Goal: Find specific page/section: Find specific page/section

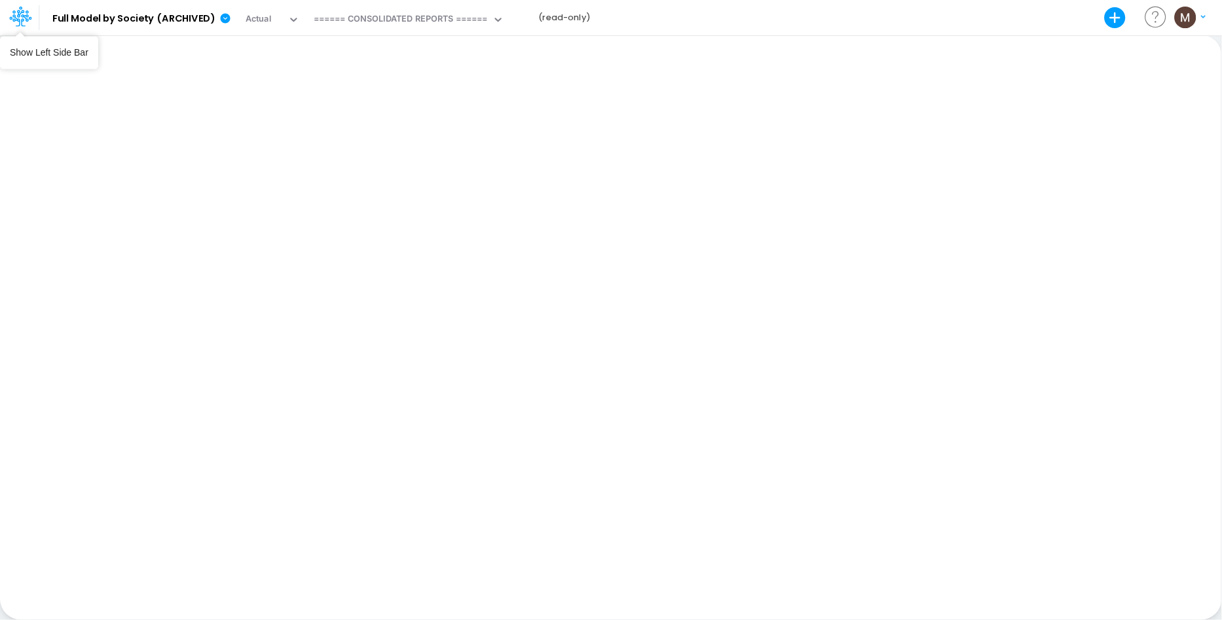
click at [19, 18] on icon at bounding box center [20, 16] width 22 height 22
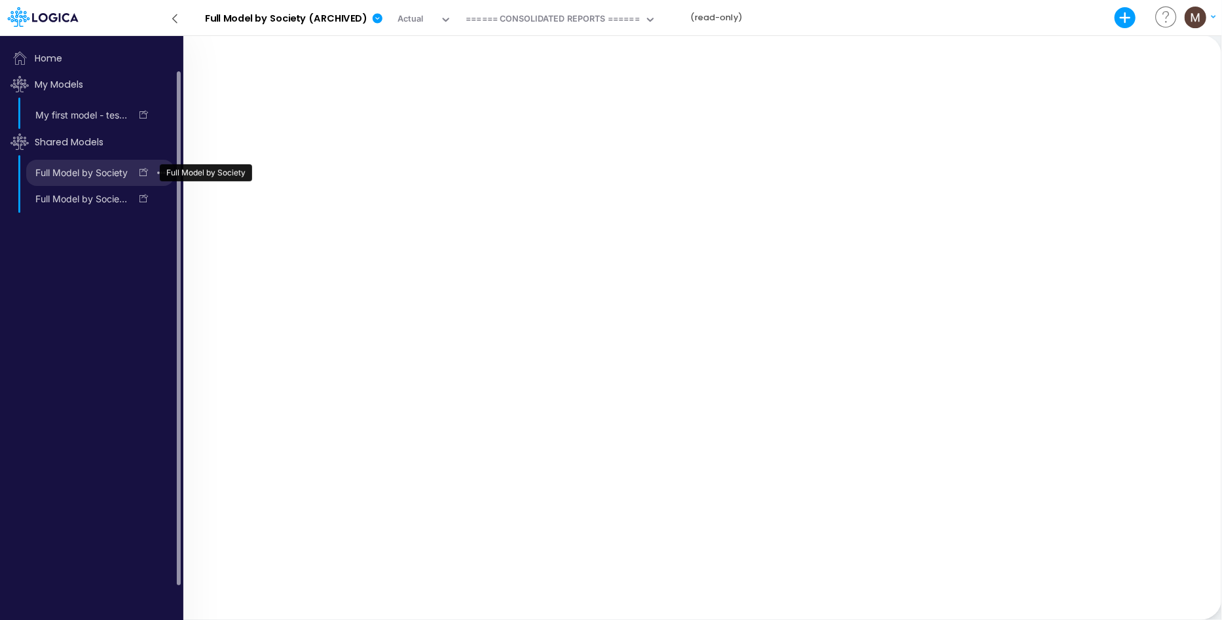
click at [76, 170] on link "Full Model by Society" at bounding box center [78, 172] width 104 height 21
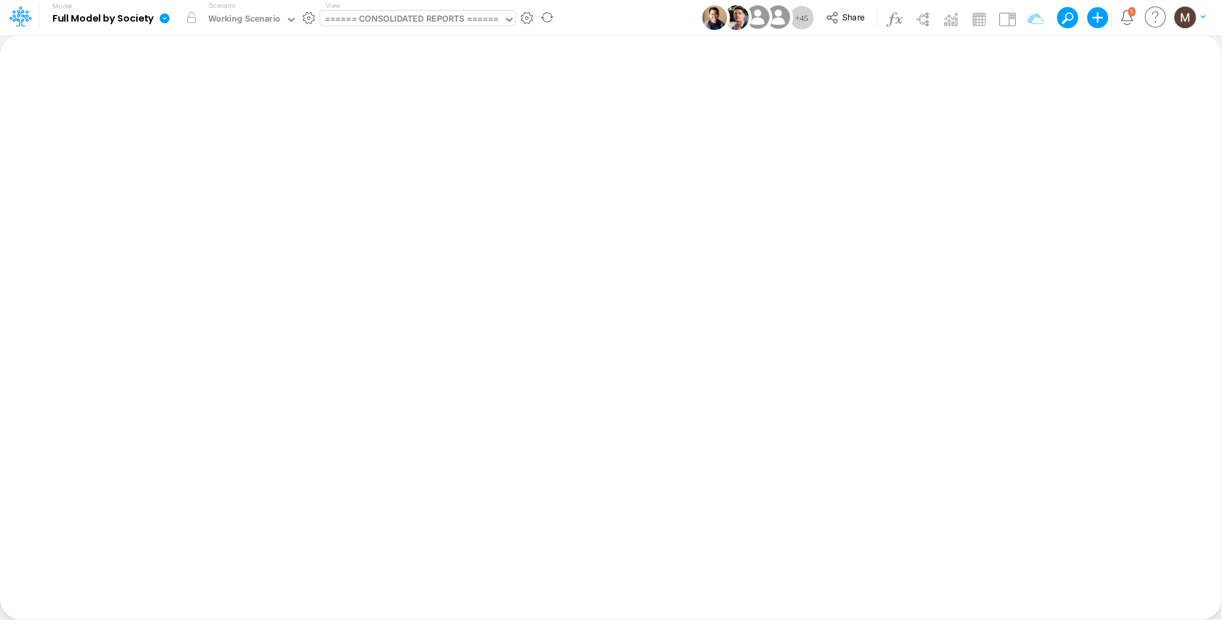
click at [432, 20] on div "====== CONSOLIDATED REPORTS ======" at bounding box center [412, 19] width 174 height 15
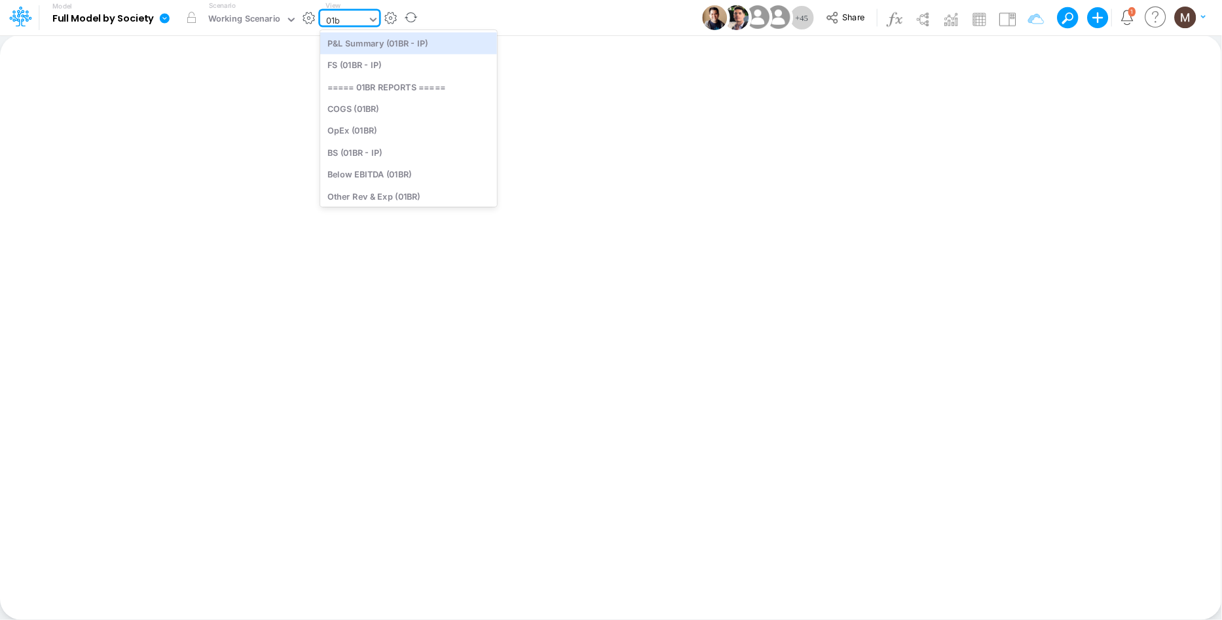
type input "01br"
click at [438, 61] on div "FS (01BR - IP)" at bounding box center [408, 65] width 177 height 22
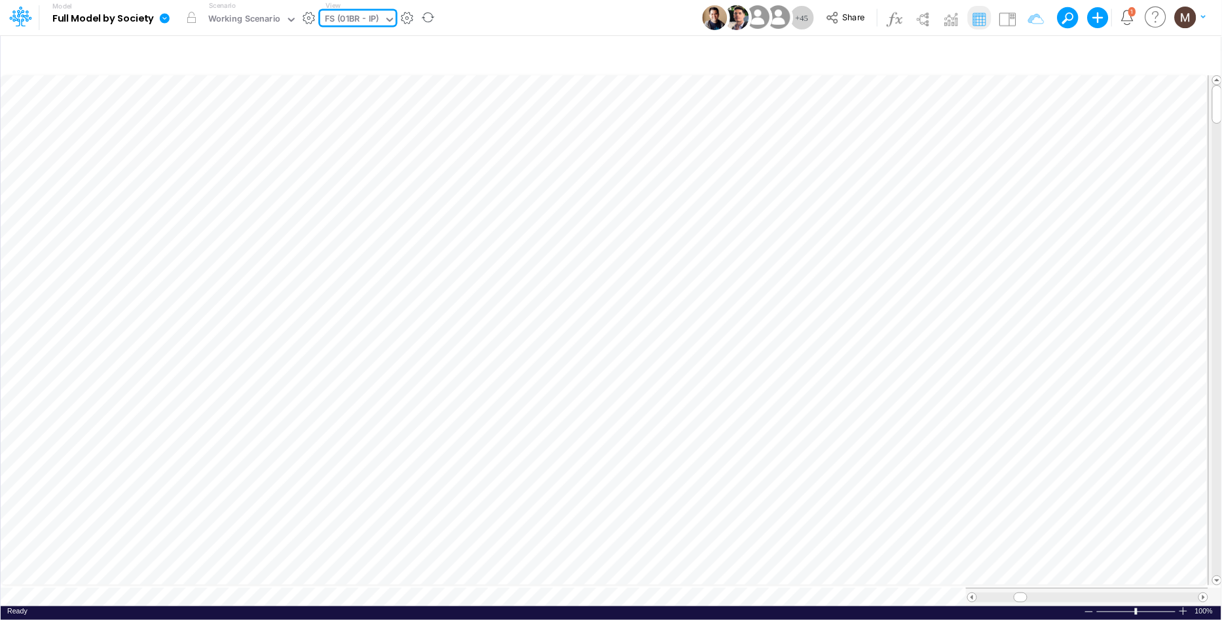
click at [349, 20] on div "FS (01BR - IP)" at bounding box center [352, 19] width 54 height 15
click at [1031, 51] on icon "button" at bounding box center [1028, 55] width 20 height 14
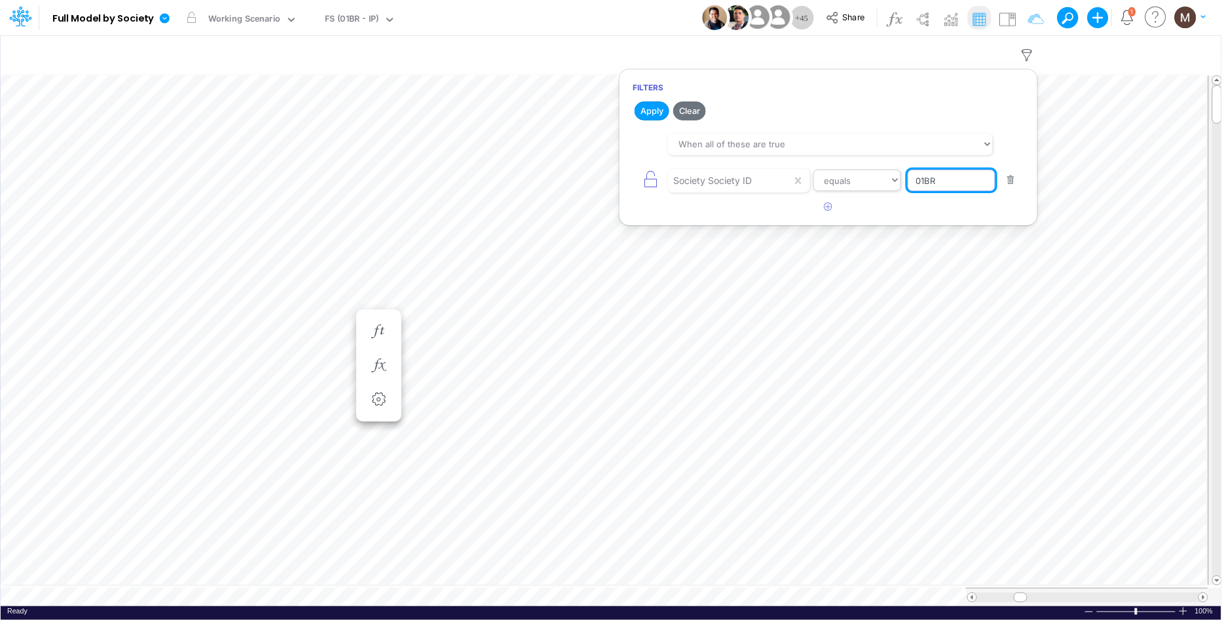
drag, startPoint x: 943, startPoint y: 180, endPoint x: 873, endPoint y: 183, distance: 70.1
click at [873, 183] on div "Society Society ID equals not equal starts with ends with contains 01BR" at bounding box center [829, 180] width 392 height 29
type input "04BR"
click at [643, 112] on button "Apply" at bounding box center [652, 111] width 35 height 19
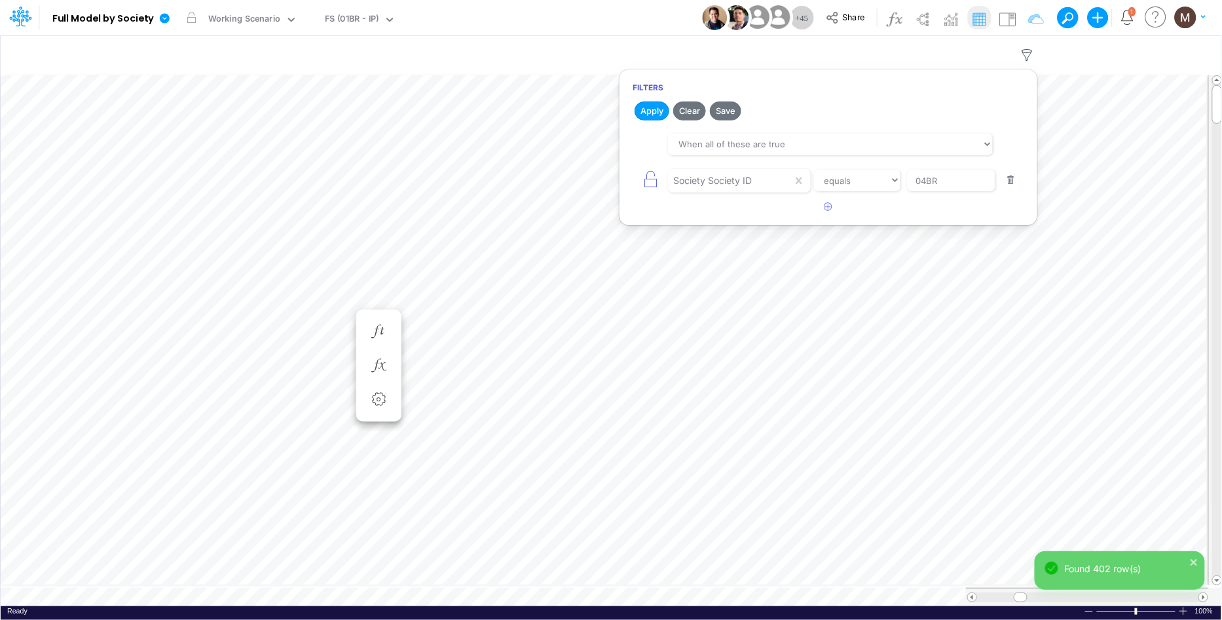
scroll to position [0, 1]
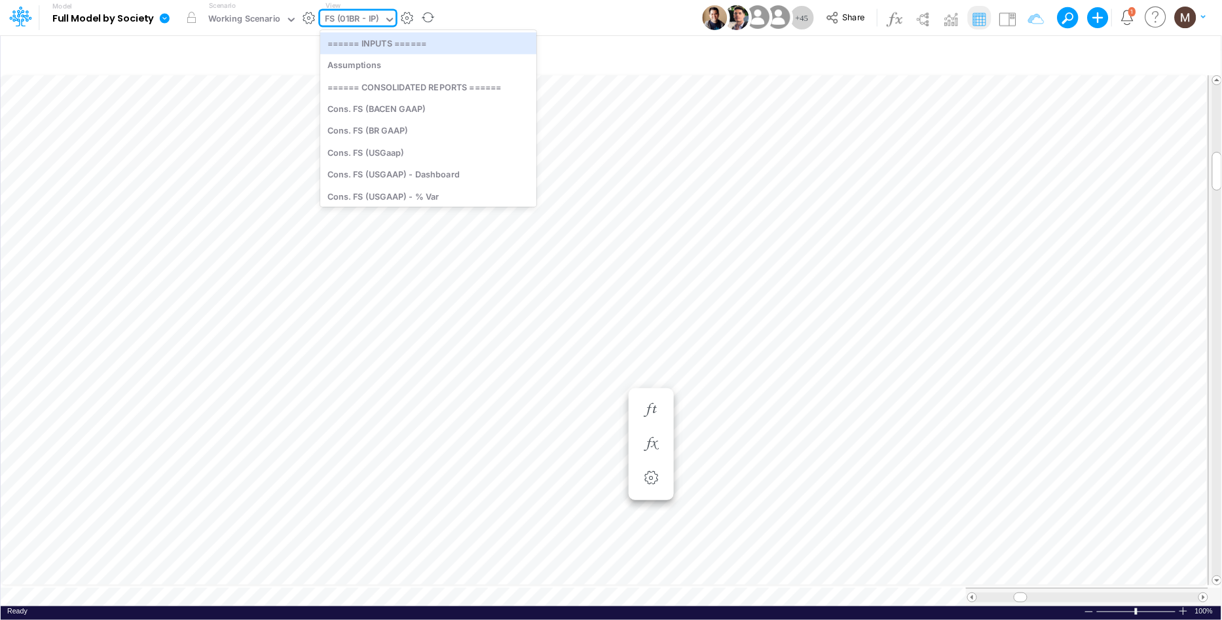
click at [371, 24] on div "FS (01BR - IP)" at bounding box center [352, 19] width 54 height 15
type input "interc"
click at [349, 48] on div "Interco G&A" at bounding box center [427, 43] width 214 height 22
type input "Intercos G&A"
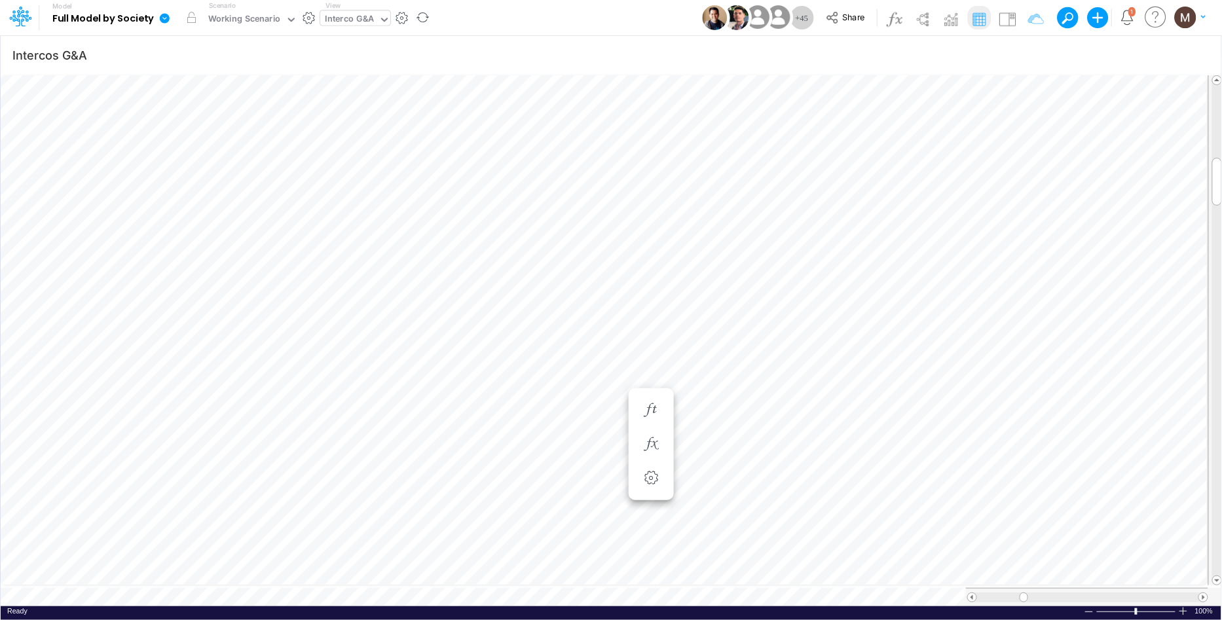
scroll to position [0, 1]
type input "Intercos G&A"
click at [345, 23] on div "Interco G&A" at bounding box center [349, 19] width 49 height 15
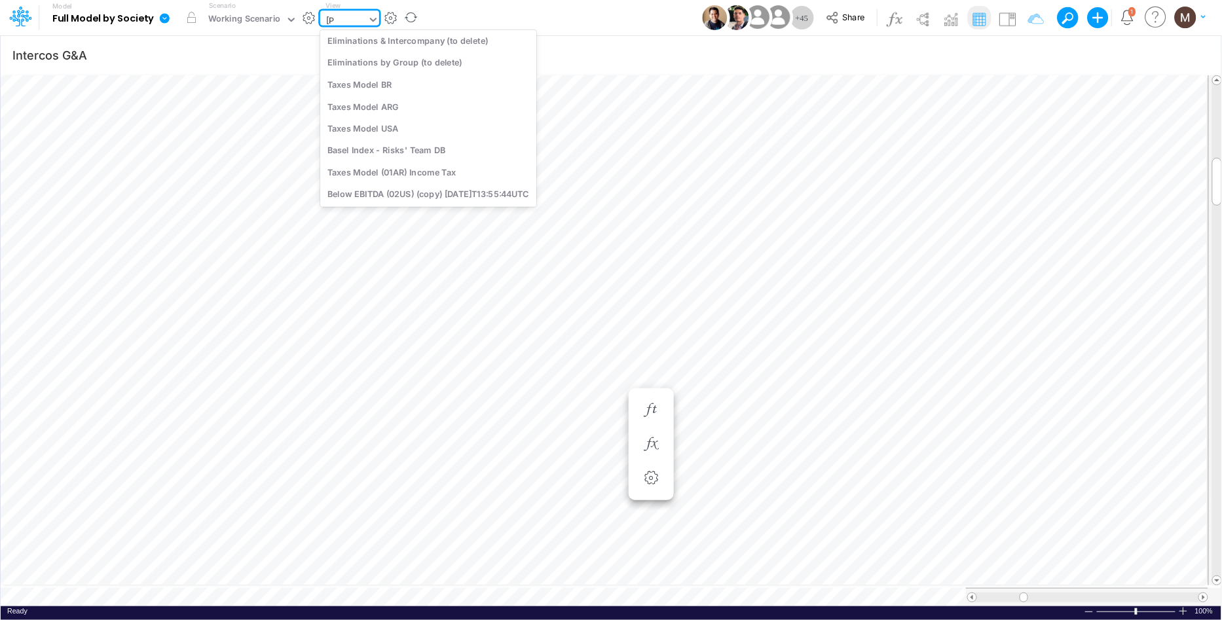
scroll to position [51, 0]
type input "elimi"
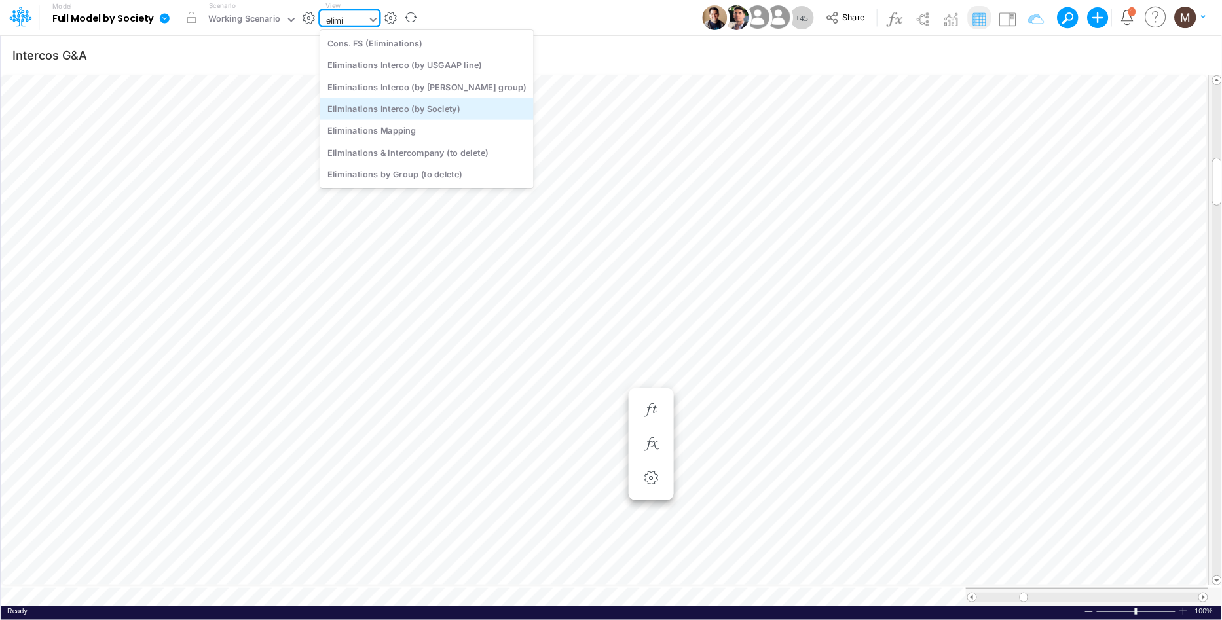
click at [348, 107] on div "Eliminations Interco (by Society)" at bounding box center [427, 109] width 214 height 22
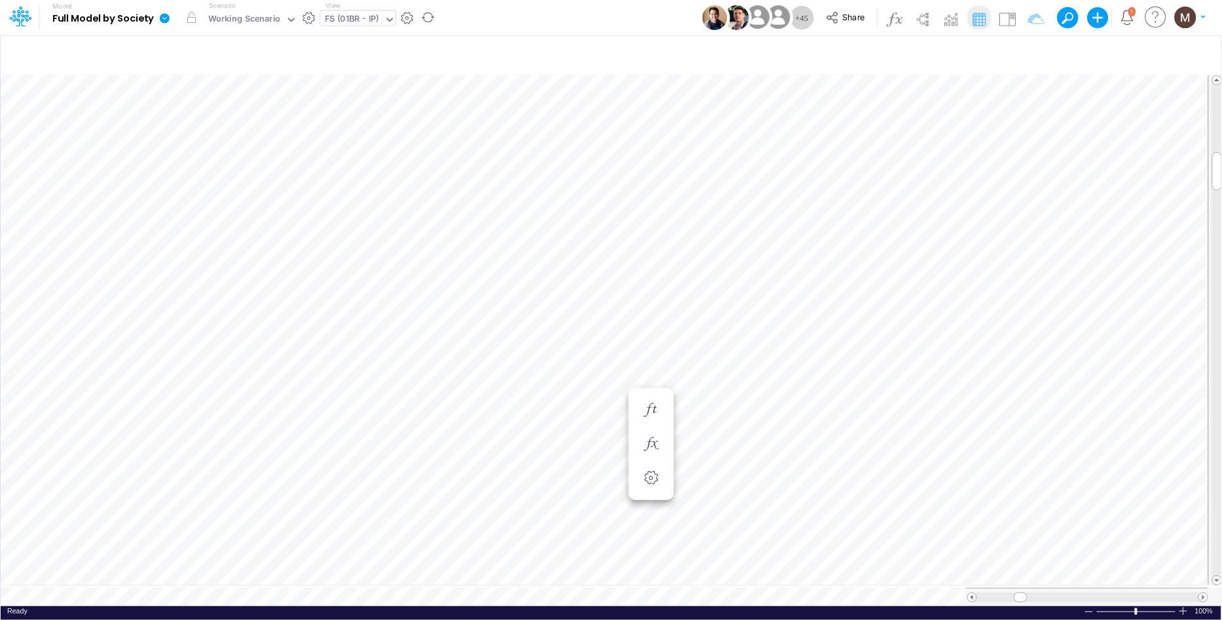
scroll to position [0, 1]
click at [726, 331] on icon "button" at bounding box center [730, 332] width 20 height 14
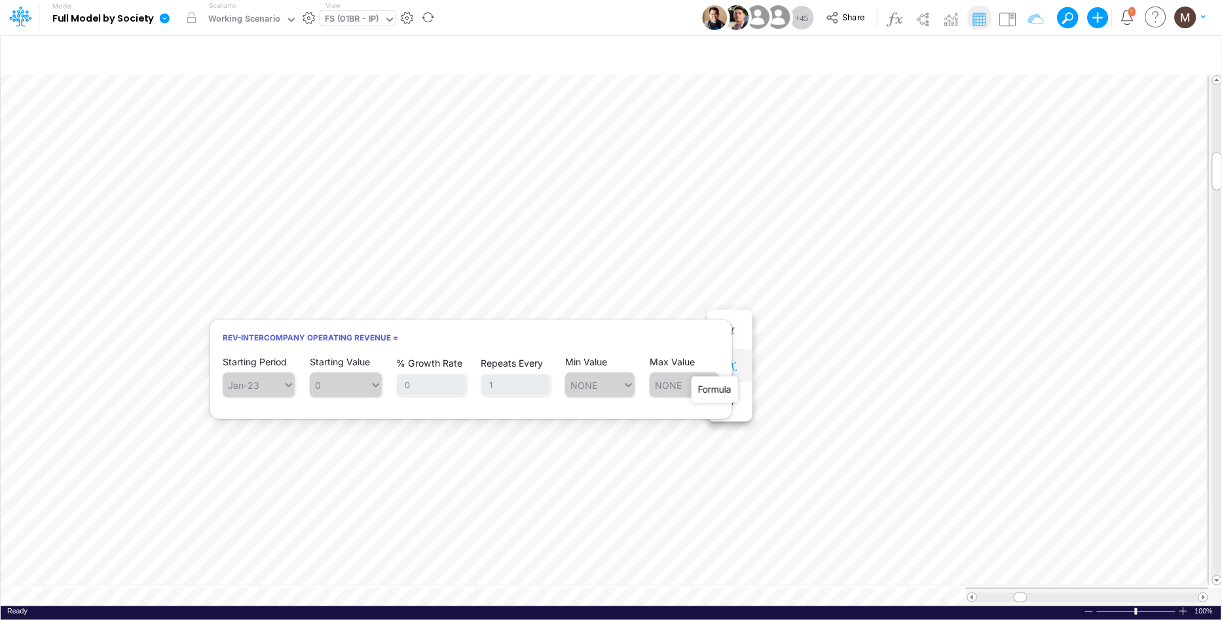
click at [736, 361] on icon "button" at bounding box center [730, 366] width 20 height 14
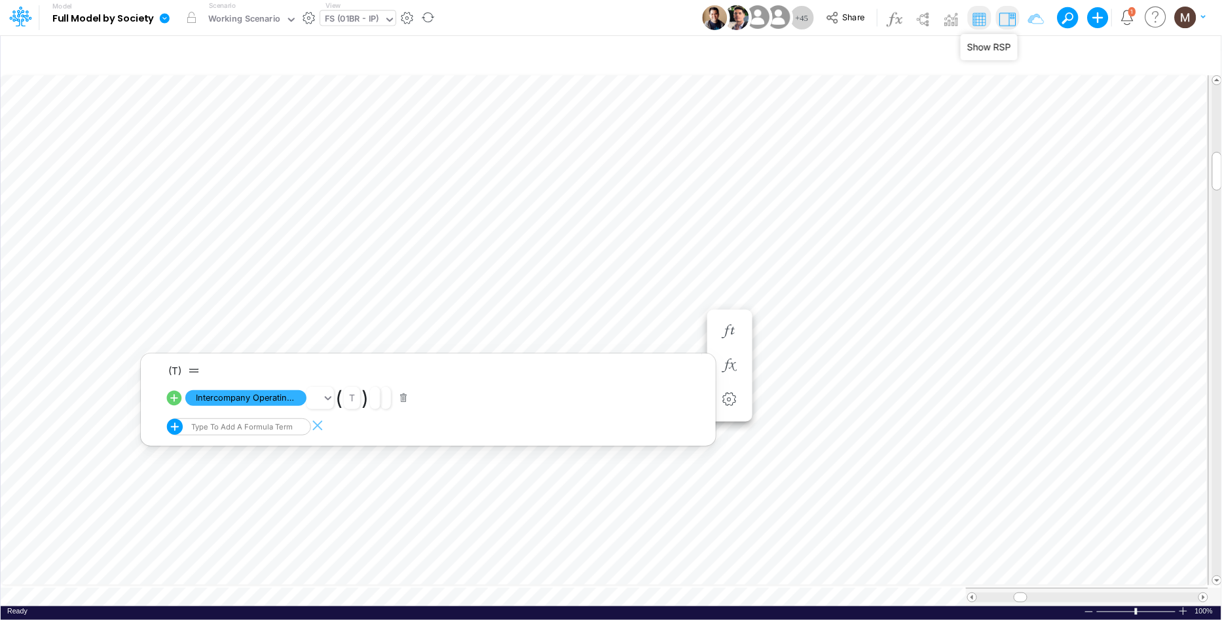
click at [1008, 16] on img at bounding box center [1007, 19] width 21 height 21
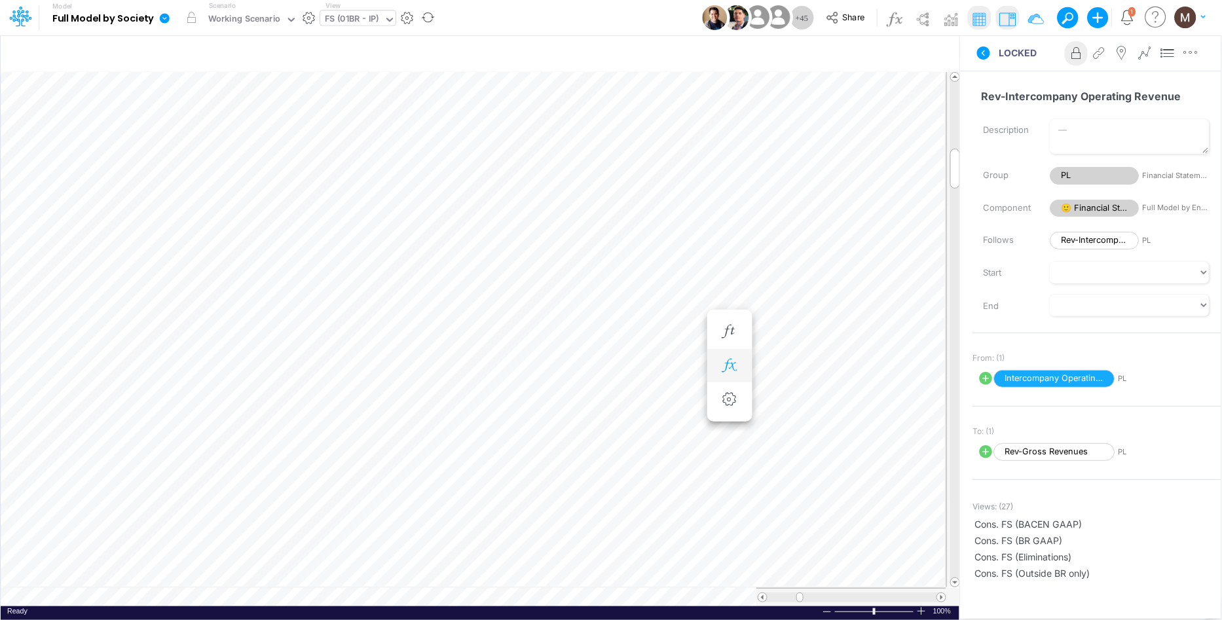
click at [723, 361] on icon "button" at bounding box center [730, 366] width 20 height 14
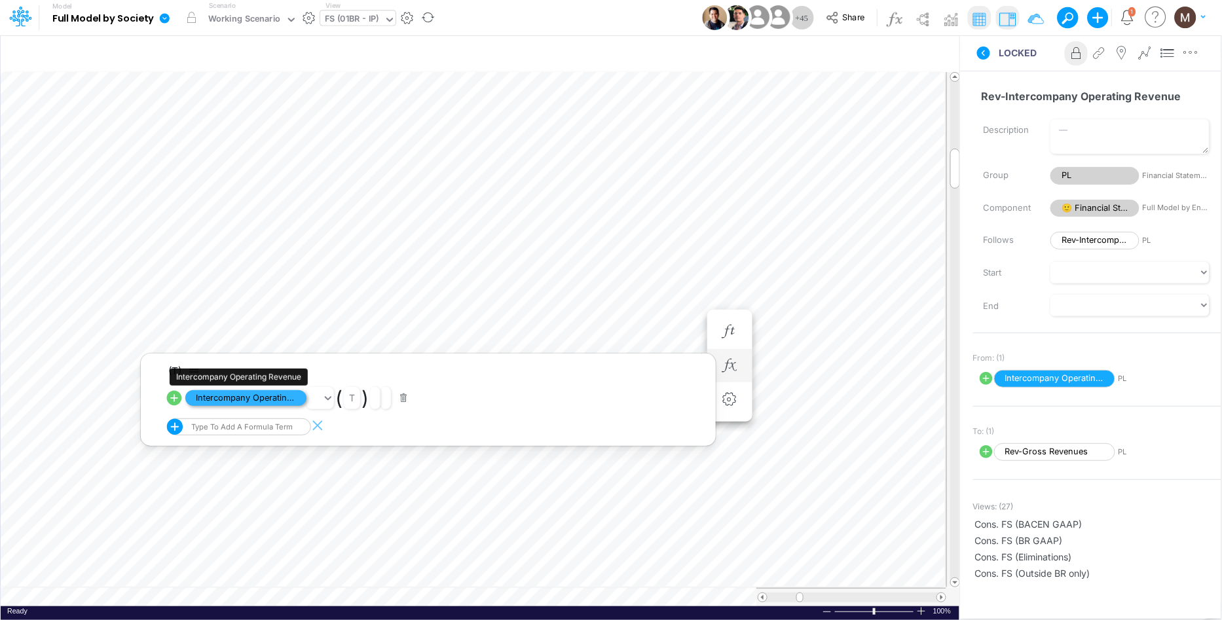
click at [233, 399] on span "Intercompany Operating Revenue" at bounding box center [245, 398] width 121 height 16
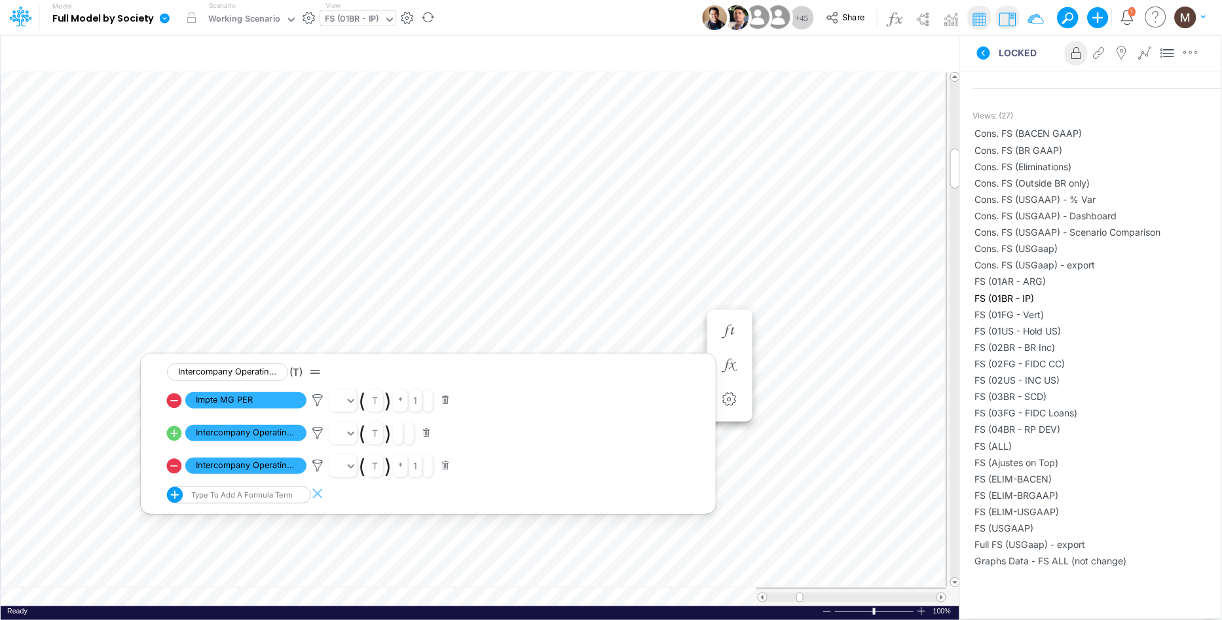
scroll to position [552, 0]
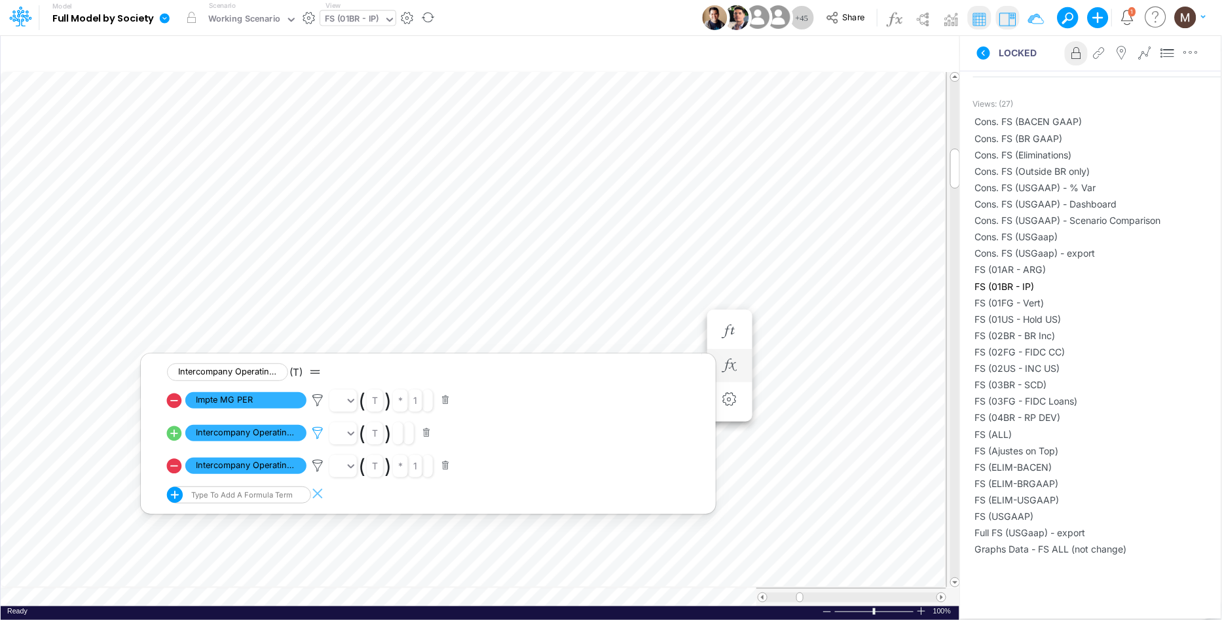
click at [315, 432] on icon at bounding box center [318, 433] width 20 height 14
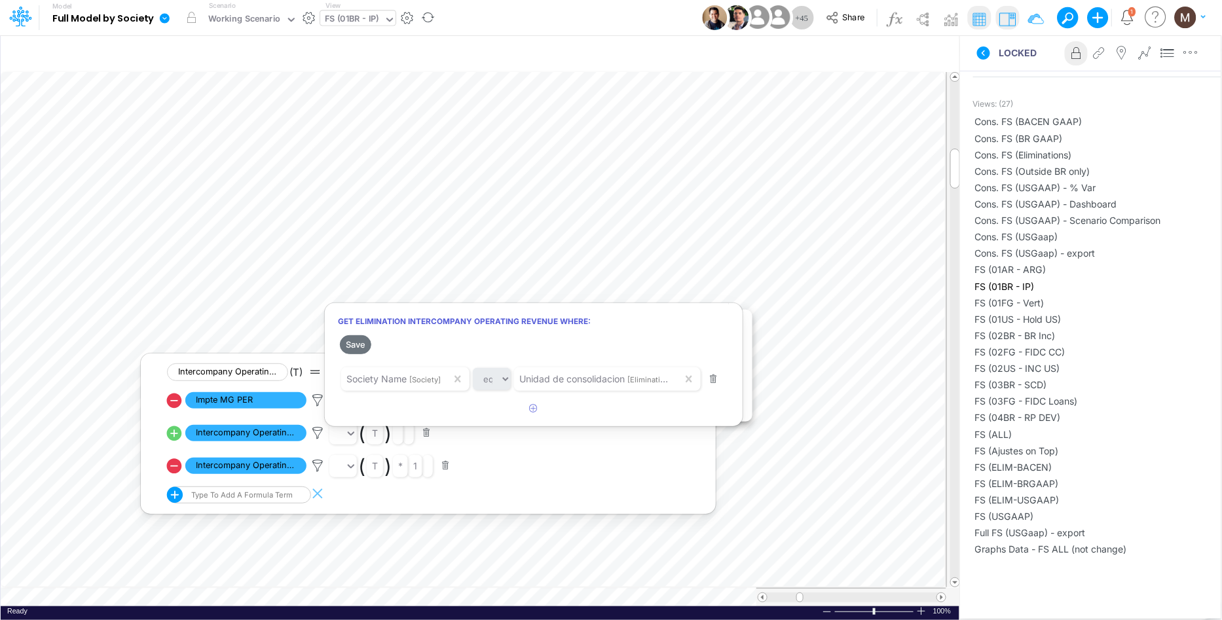
click at [548, 469] on div at bounding box center [611, 314] width 1222 height 614
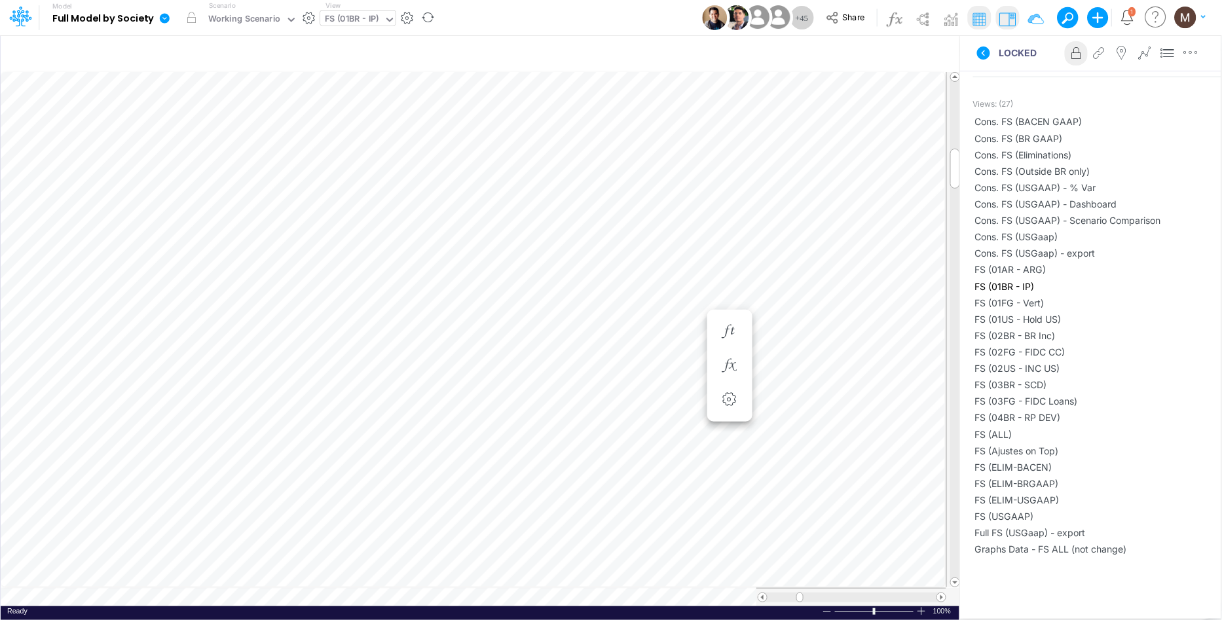
scroll to position [0, 1]
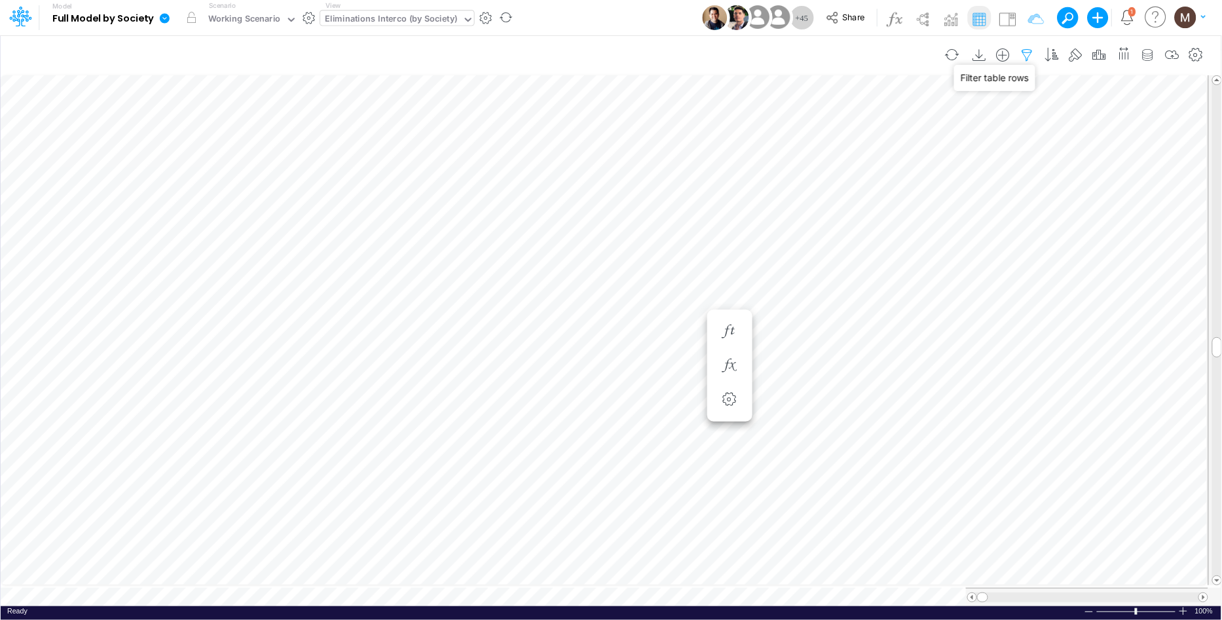
click at [1027, 53] on icon "button" at bounding box center [1028, 55] width 20 height 14
click at [1052, 49] on icon "button" at bounding box center [1052, 55] width 20 height 14
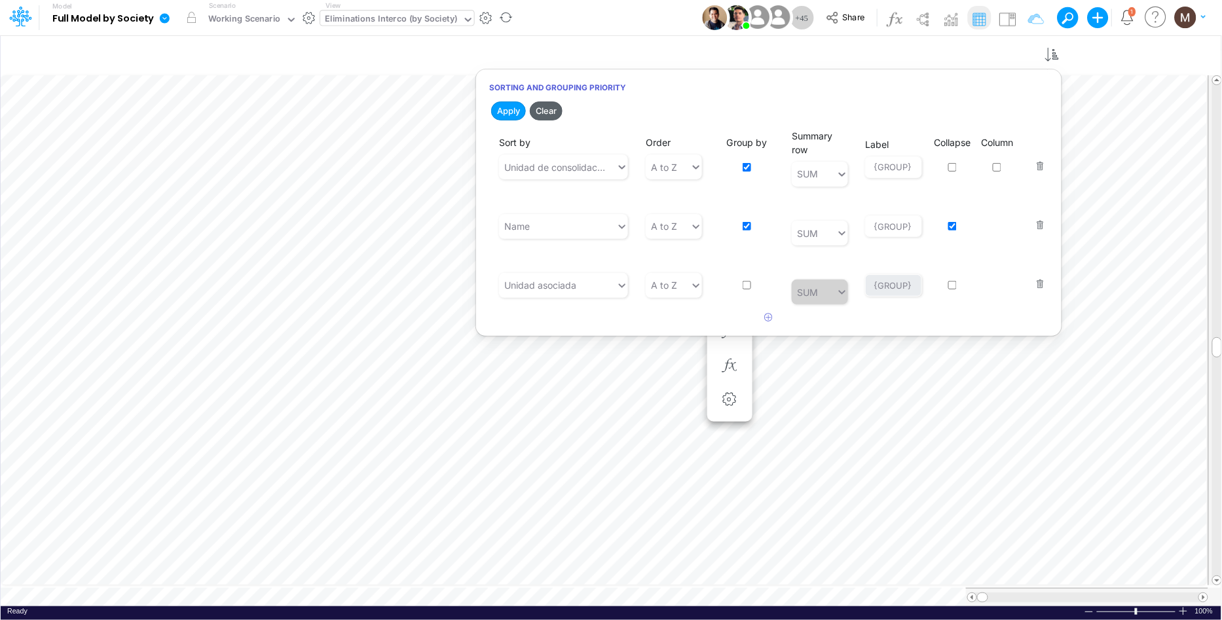
click at [547, 108] on button "Clear" at bounding box center [546, 111] width 33 height 19
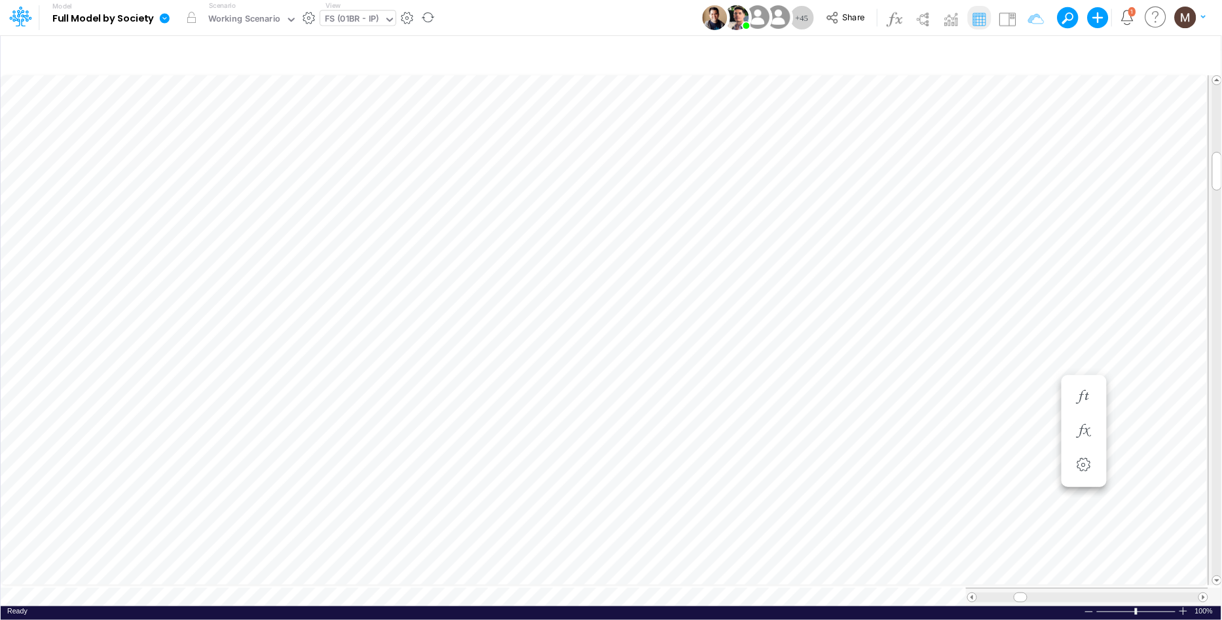
scroll to position [0, 1]
click at [1025, 60] on icon "button" at bounding box center [1028, 55] width 20 height 14
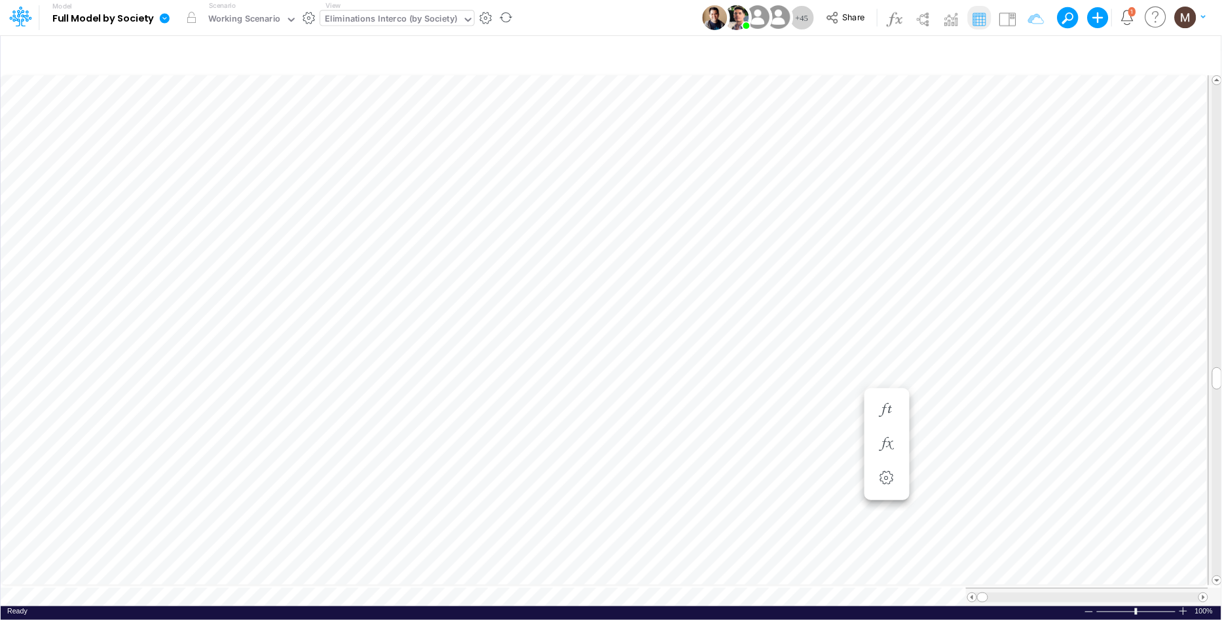
type input "Intercos G&A"
click at [1026, 56] on icon "button" at bounding box center [1028, 55] width 20 height 14
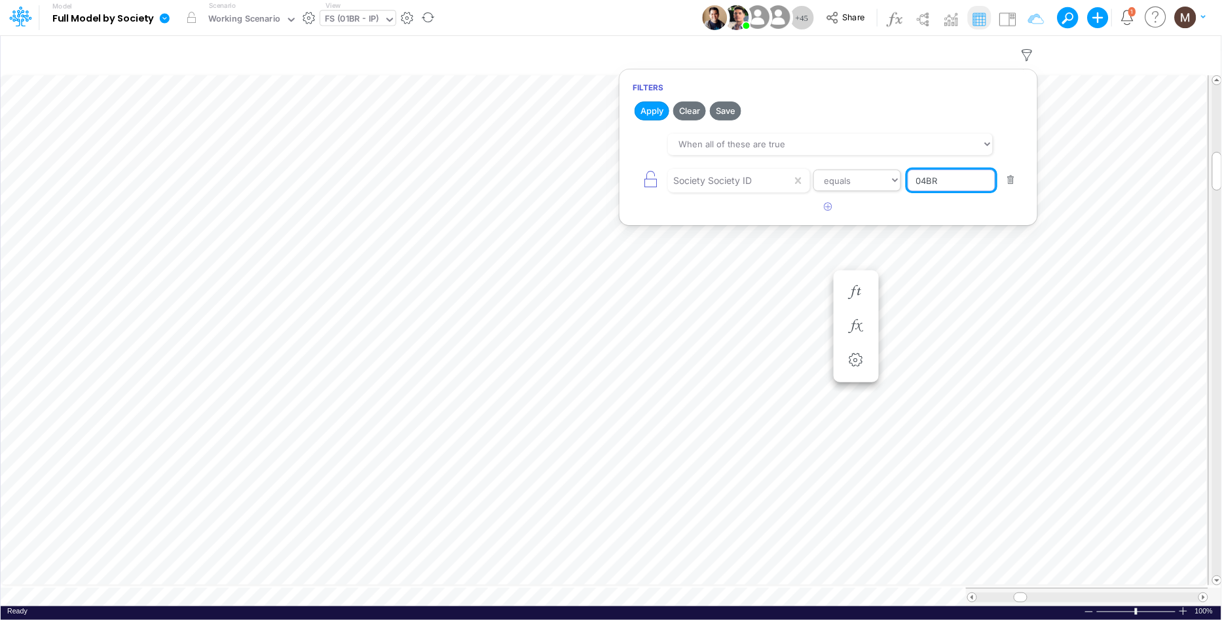
drag, startPoint x: 939, startPoint y: 181, endPoint x: 899, endPoint y: 180, distance: 39.3
click at [899, 180] on div "Society Society ID equals not equal starts with ends with contains 04BR" at bounding box center [829, 180] width 392 height 29
type input "01BR"
click at [646, 104] on button "Apply" at bounding box center [652, 111] width 35 height 19
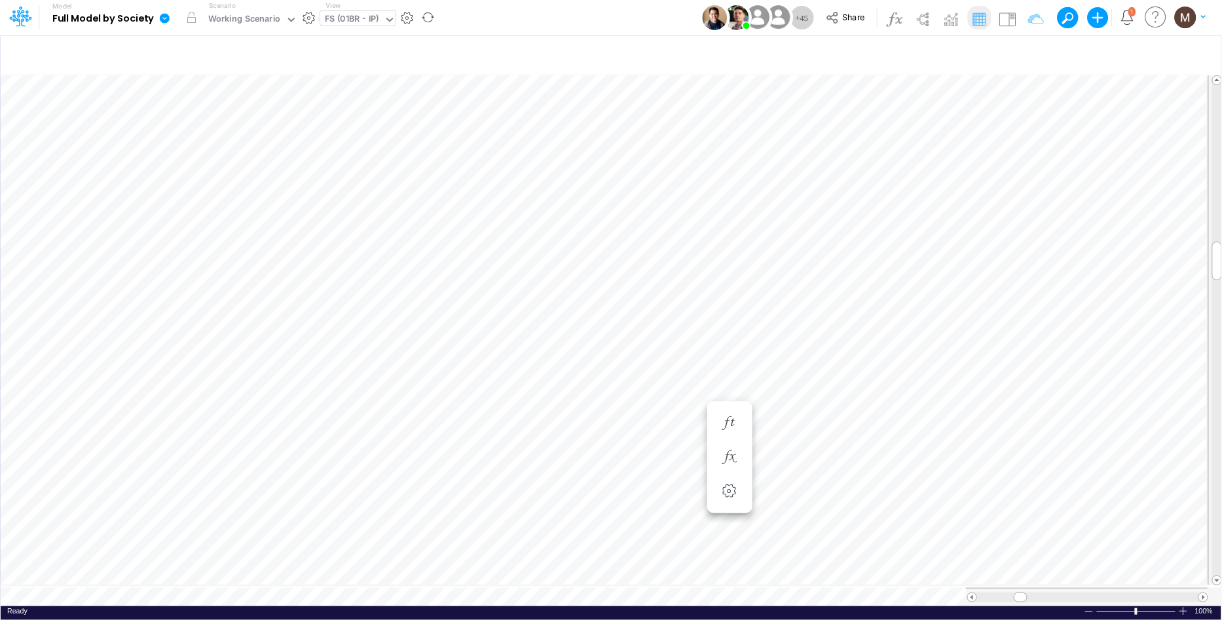
scroll to position [0, 1]
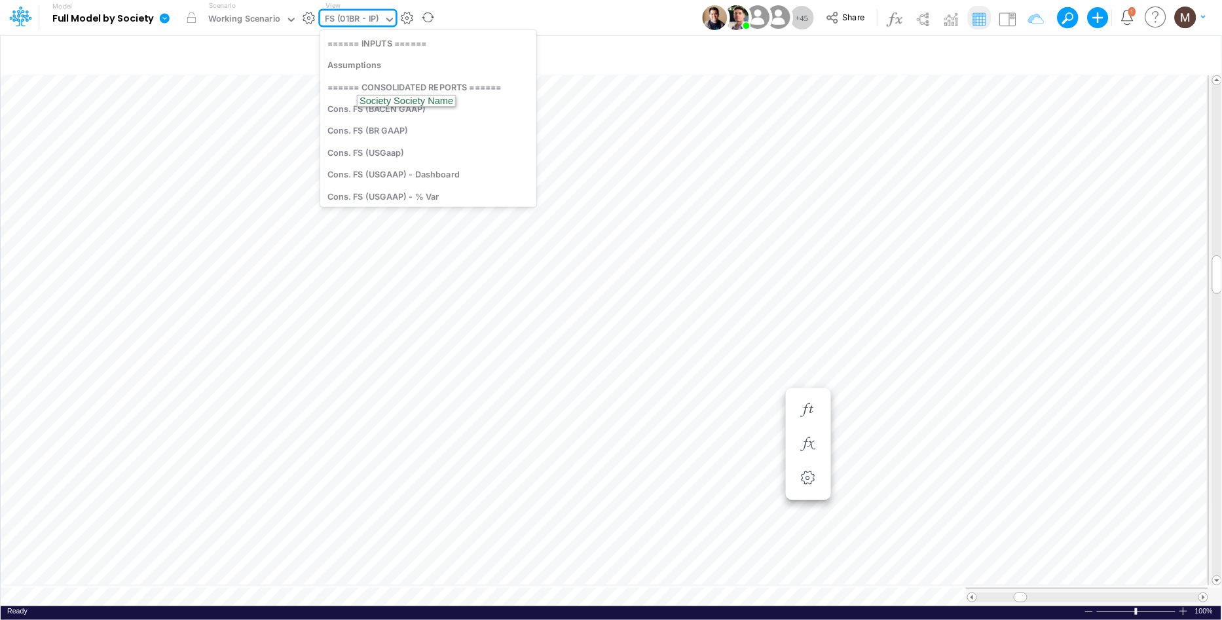
click at [351, 15] on div "FS (01BR - IP)" at bounding box center [352, 19] width 54 height 15
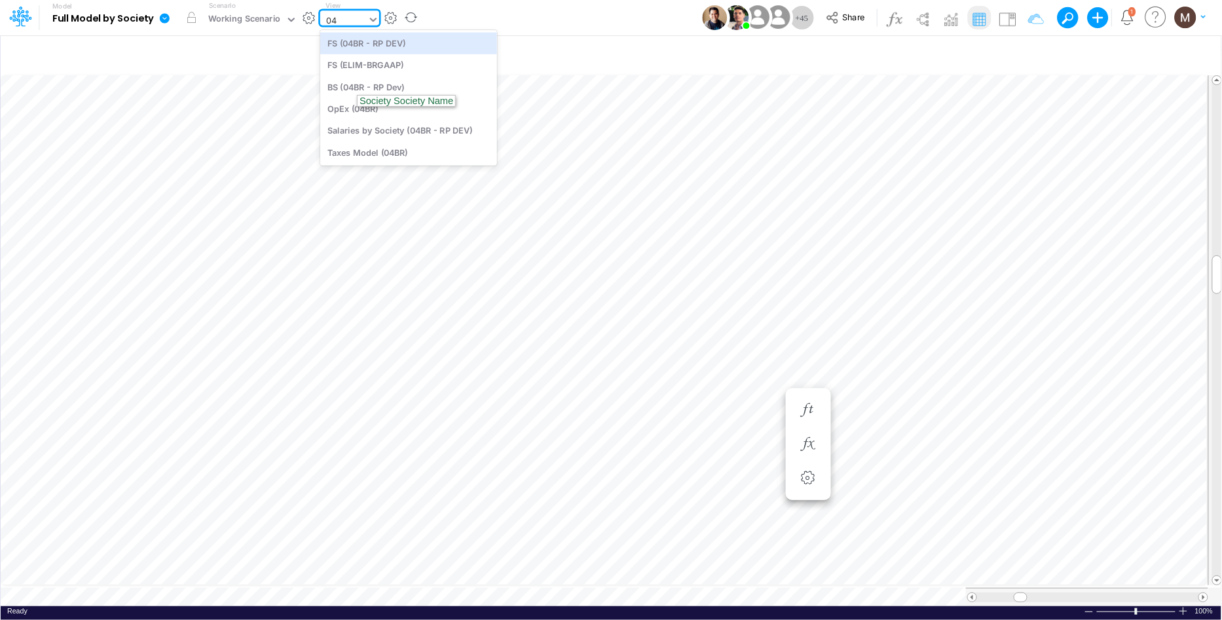
type input "04b"
click at [343, 45] on div "FS (04BR - RP DEV)" at bounding box center [408, 43] width 177 height 22
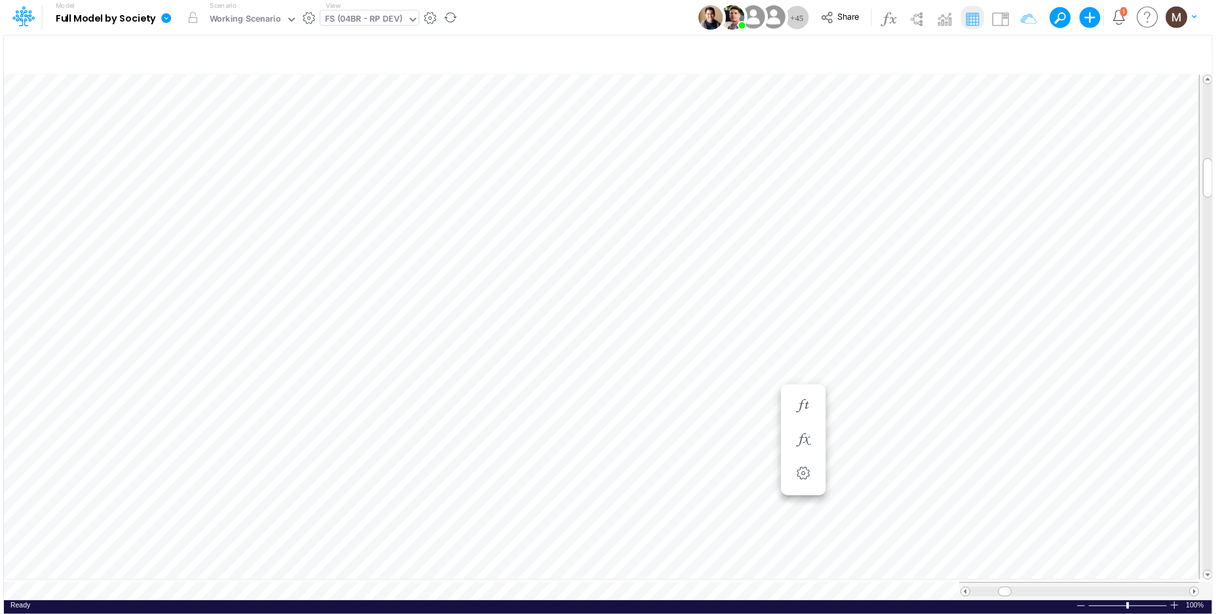
scroll to position [0, 1]
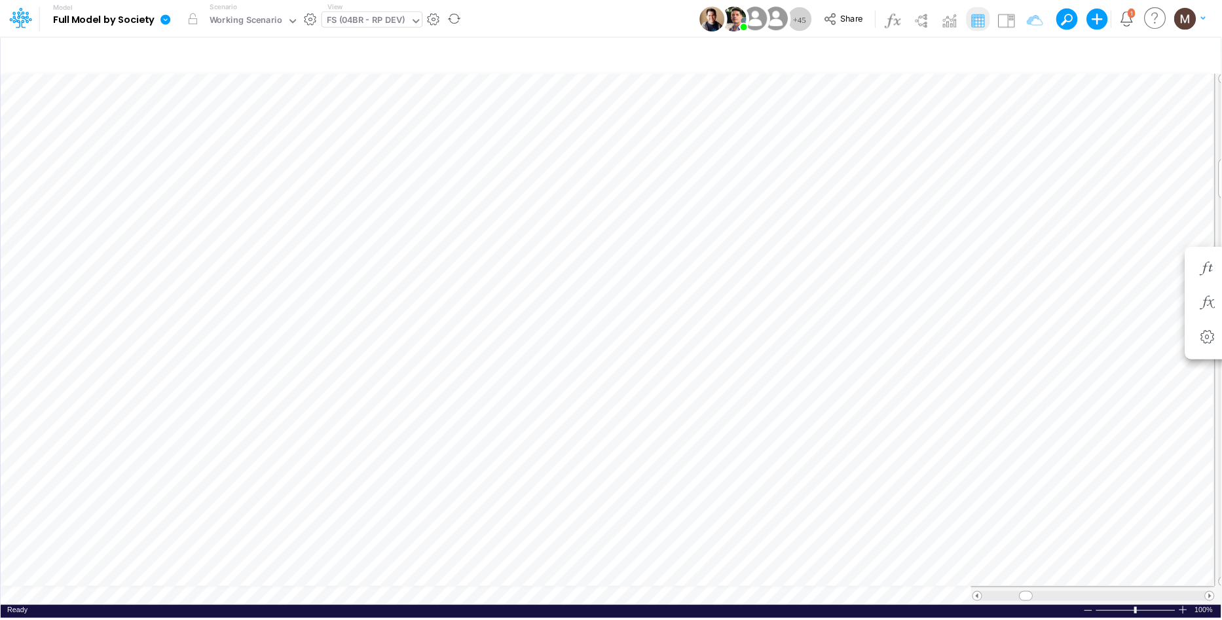
scroll to position [0, 1]
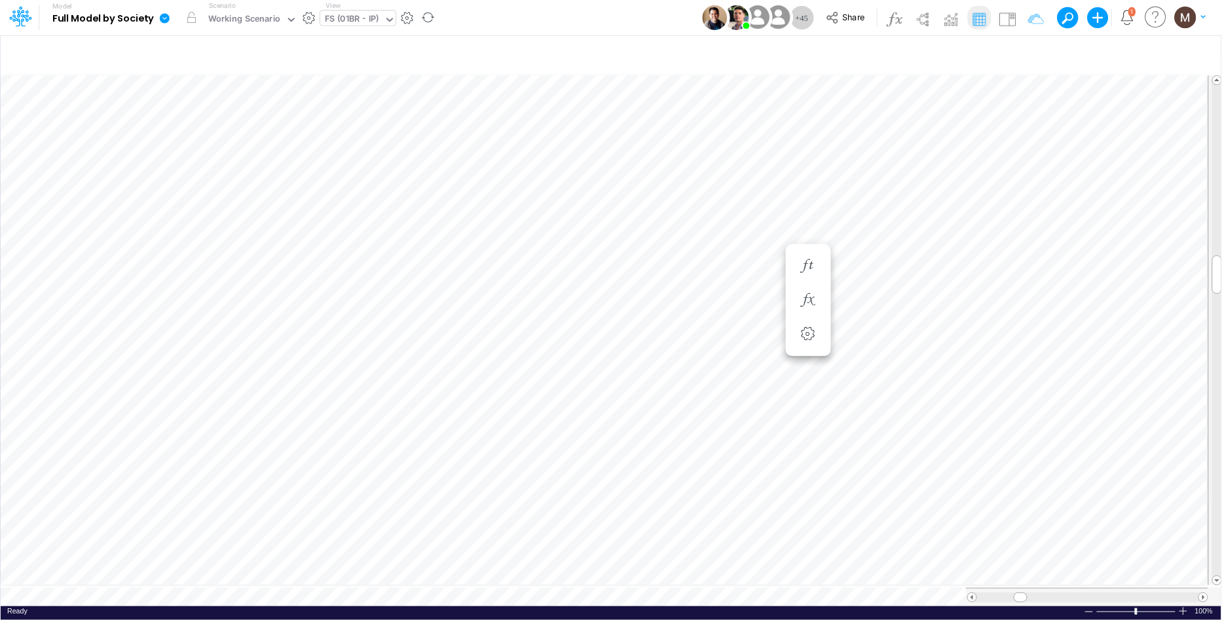
scroll to position [0, 1]
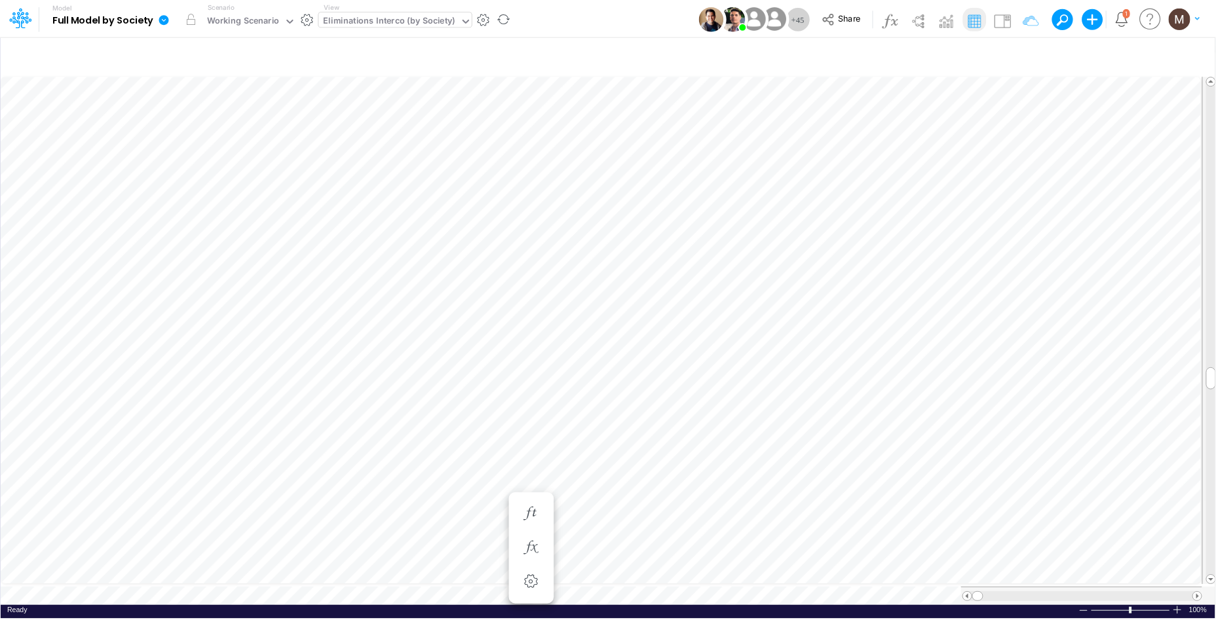
scroll to position [0, 1]
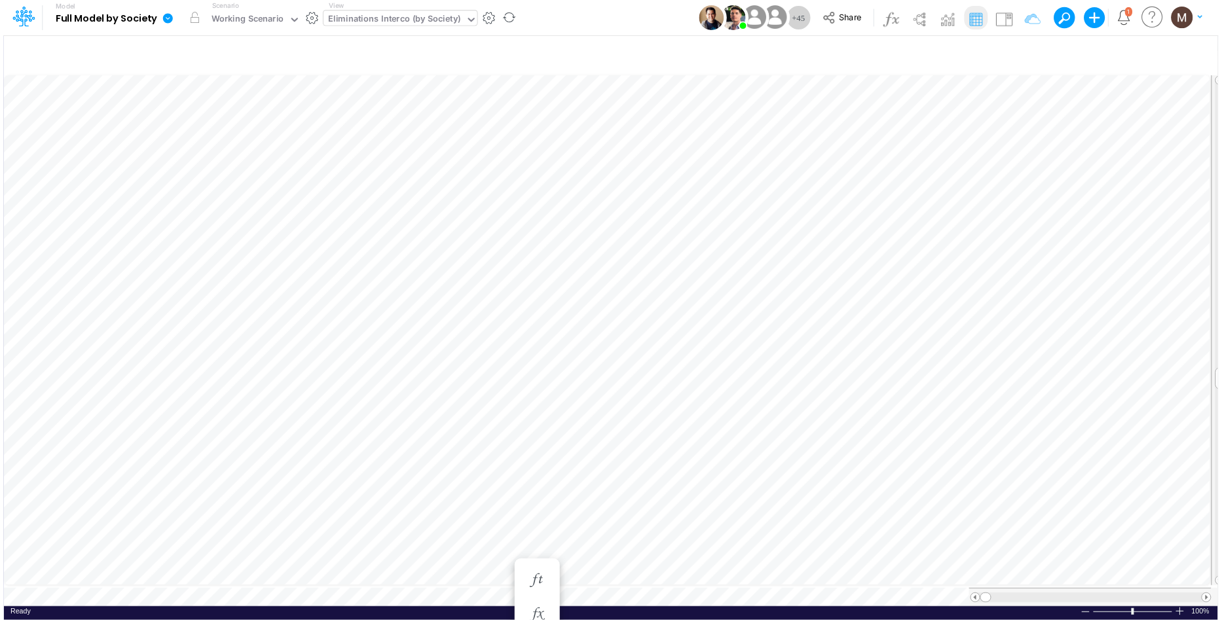
scroll to position [0, 1]
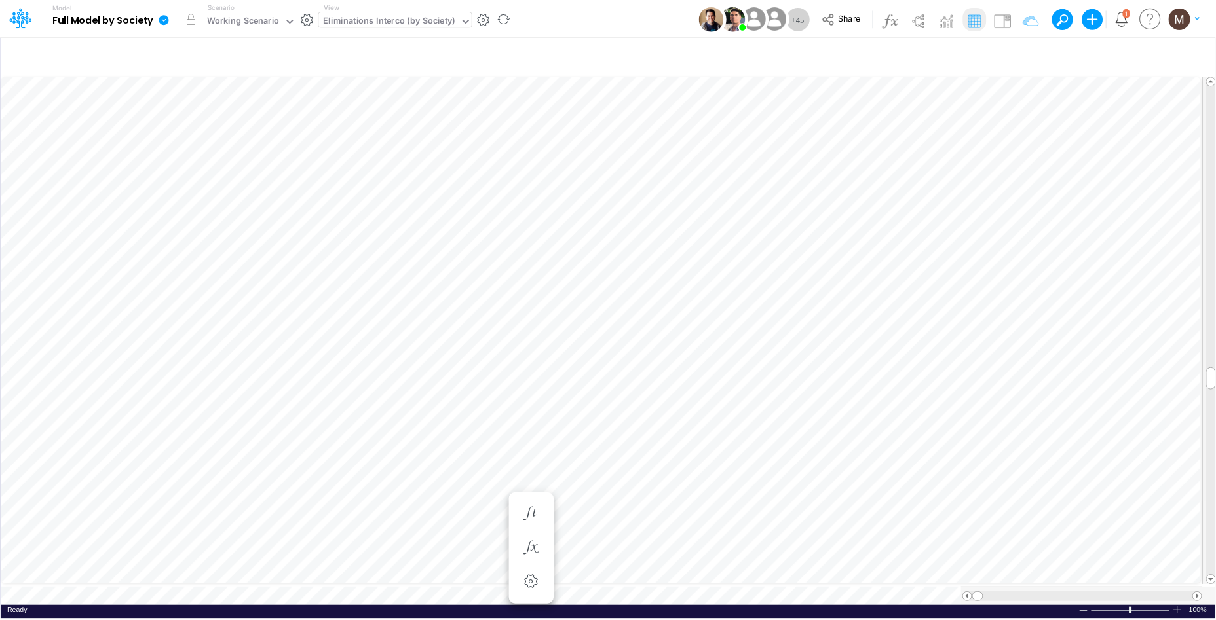
scroll to position [0, 1]
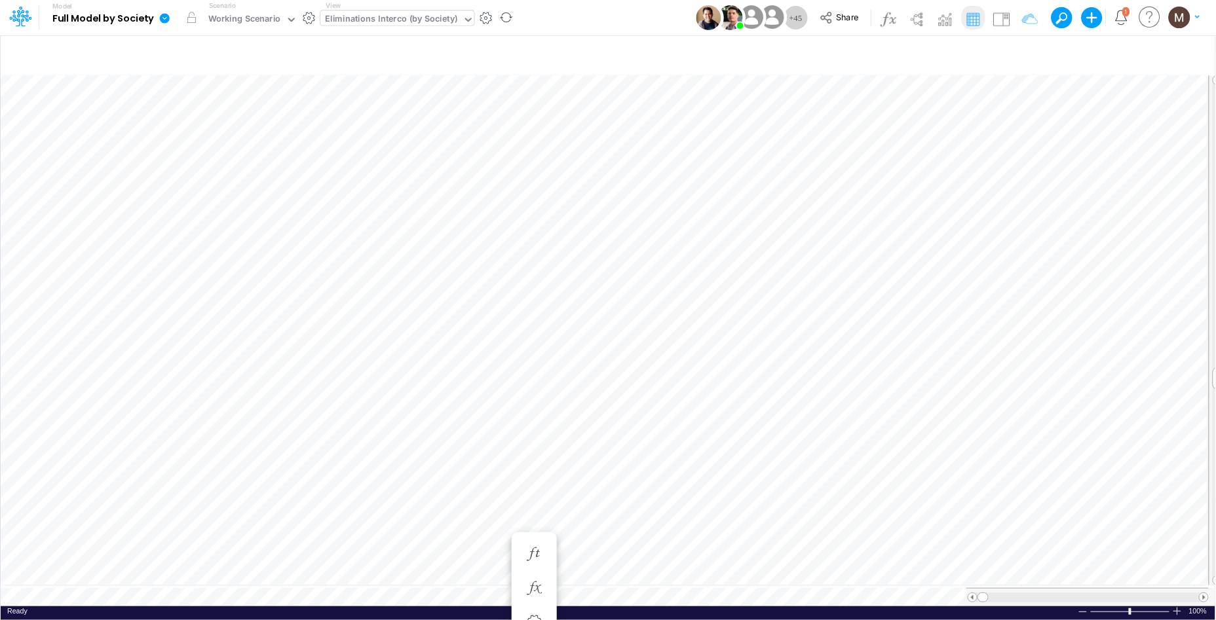
type input "Intercos G&A"
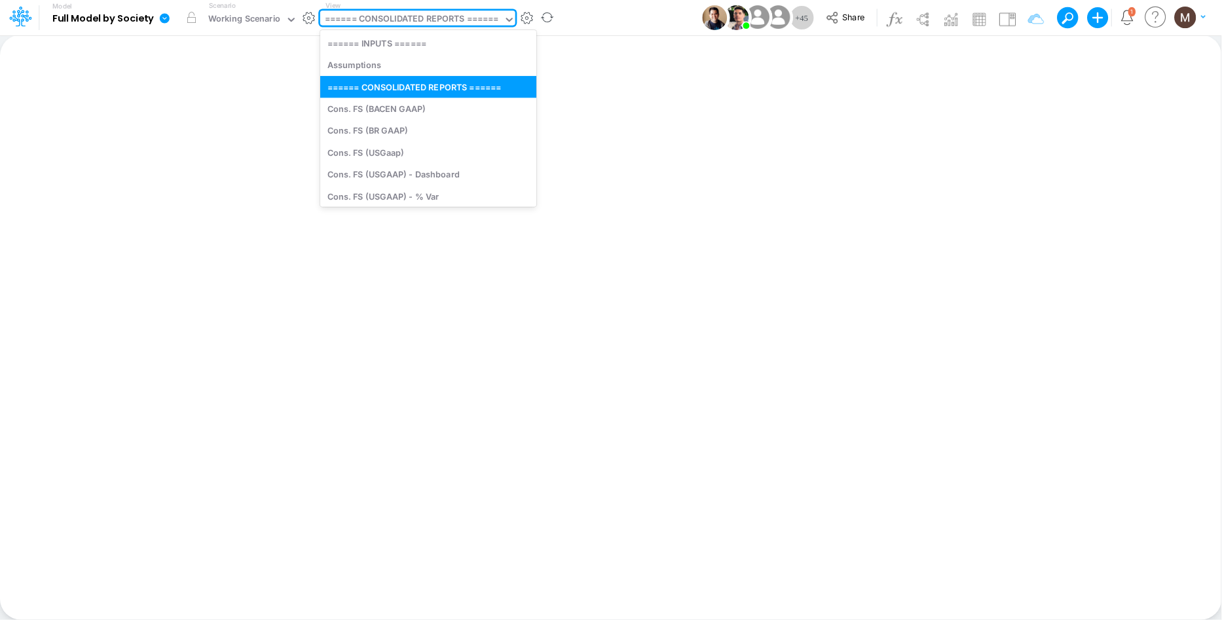
click at [480, 21] on div "====== CONSOLIDATED REPORTS ======" at bounding box center [412, 19] width 174 height 15
type input "03"
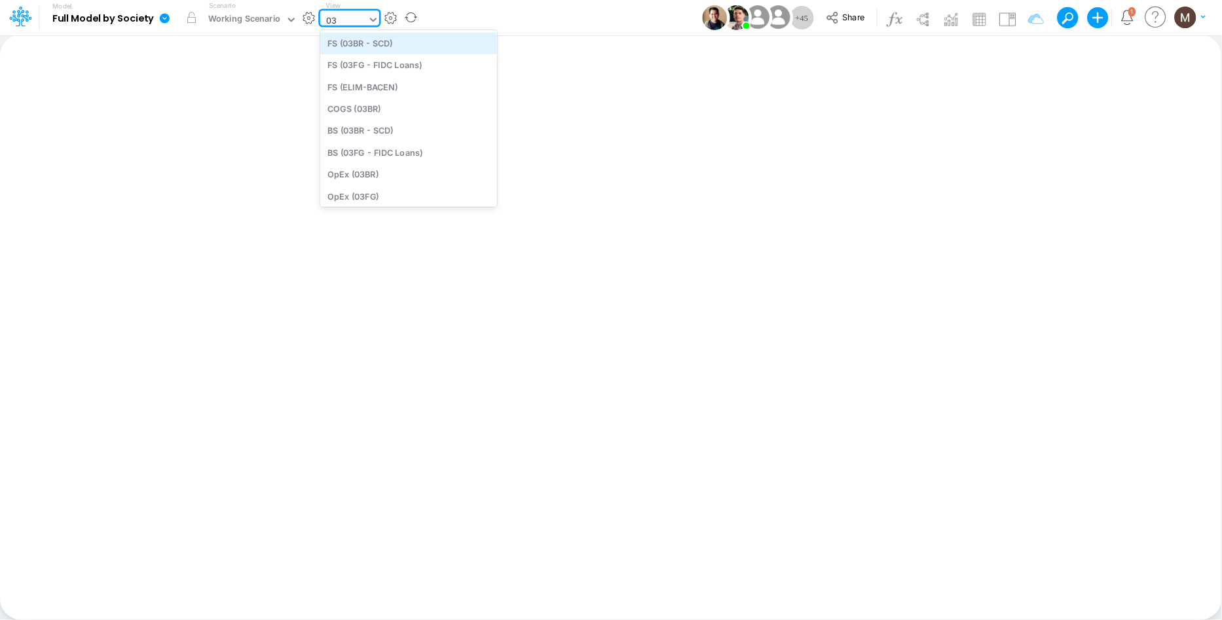
click at [443, 47] on div "FS (03BR - SCD)" at bounding box center [408, 43] width 177 height 22
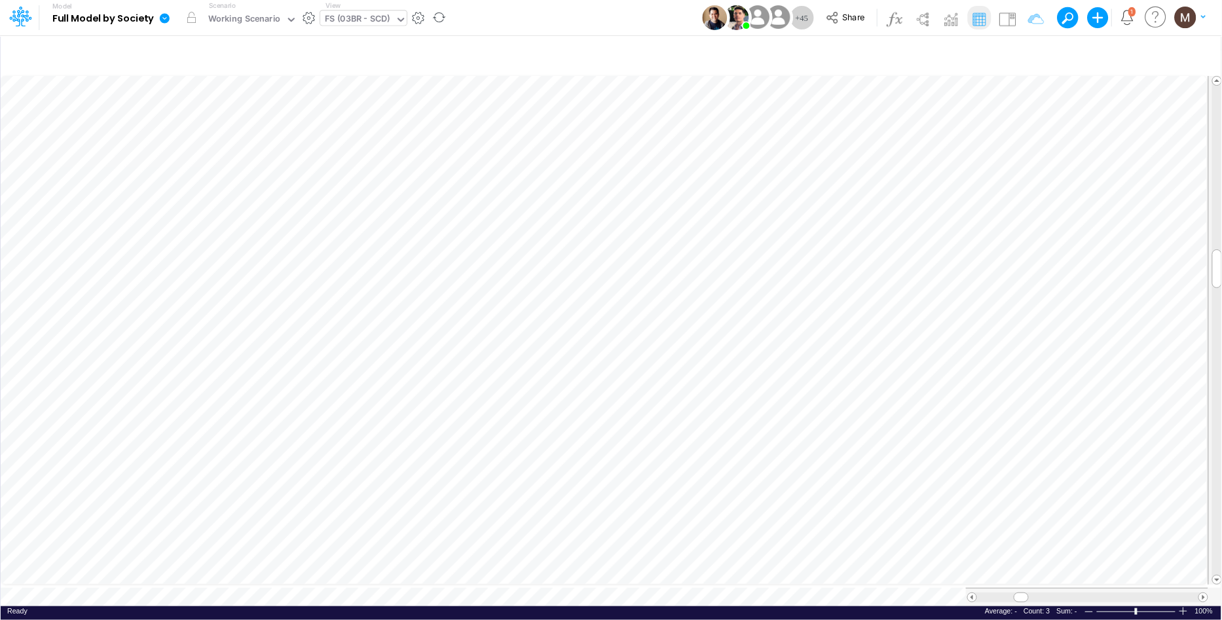
scroll to position [0, 1]
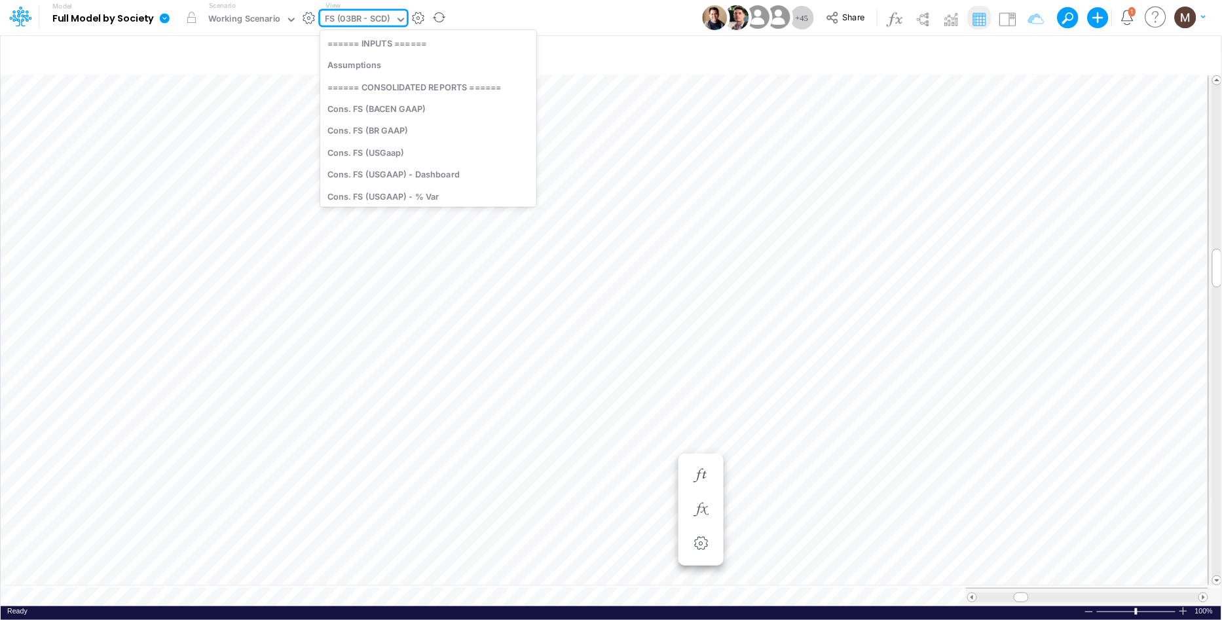
click at [344, 16] on div "FS (03BR - SCD)" at bounding box center [358, 19] width 66 height 15
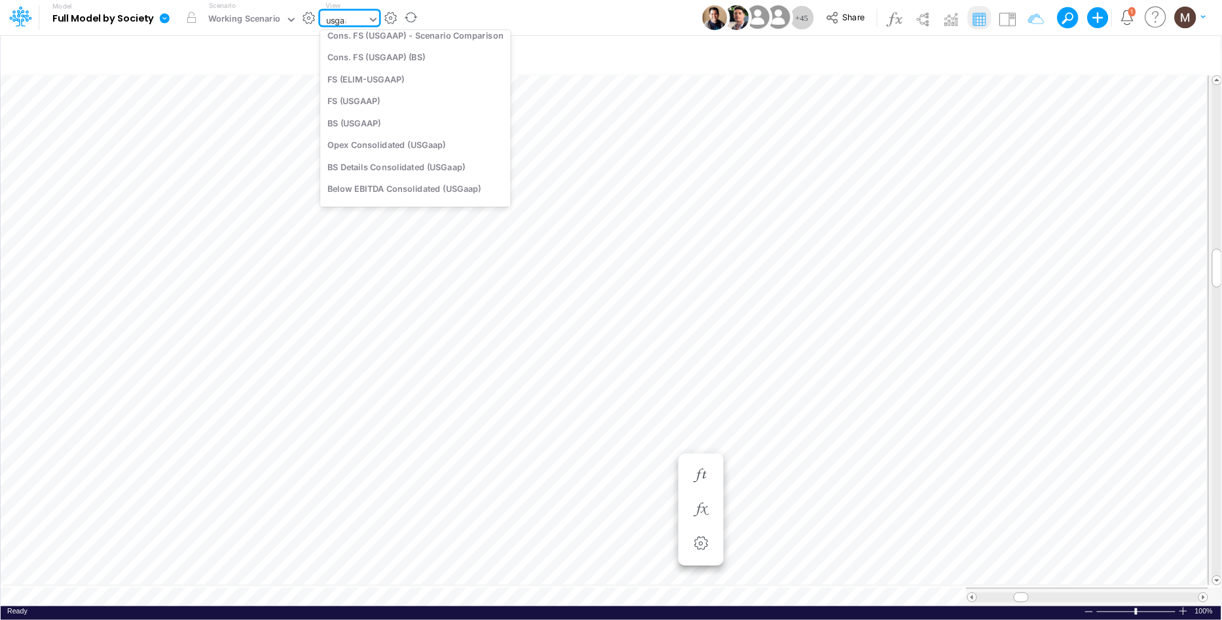
type input "usgaap"
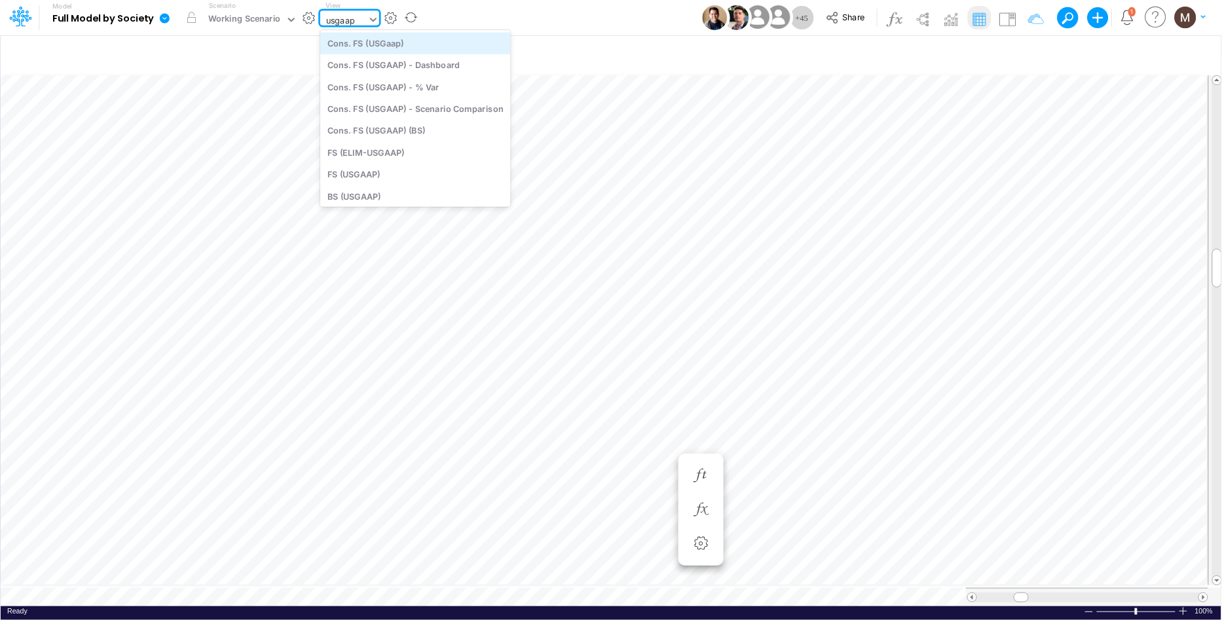
click at [362, 42] on div "Cons. FS (USGaap)" at bounding box center [415, 43] width 191 height 22
type input "Consolidated FS - USGAAP"
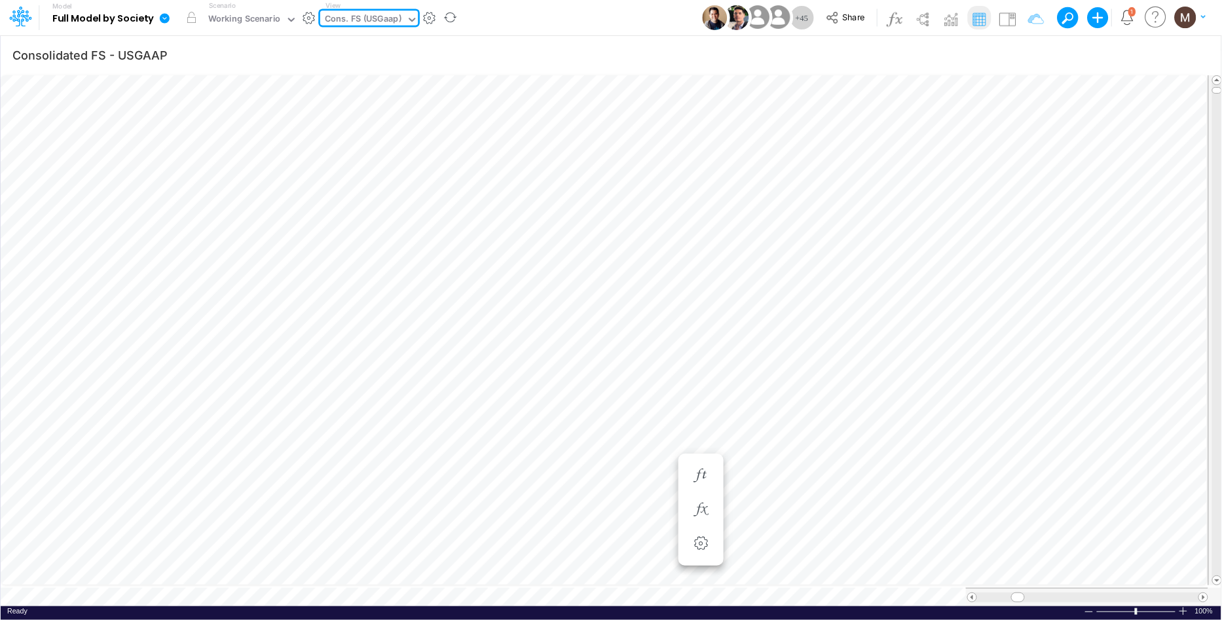
click at [358, 18] on div "Cons. FS (USGaap)" at bounding box center [363, 19] width 77 height 15
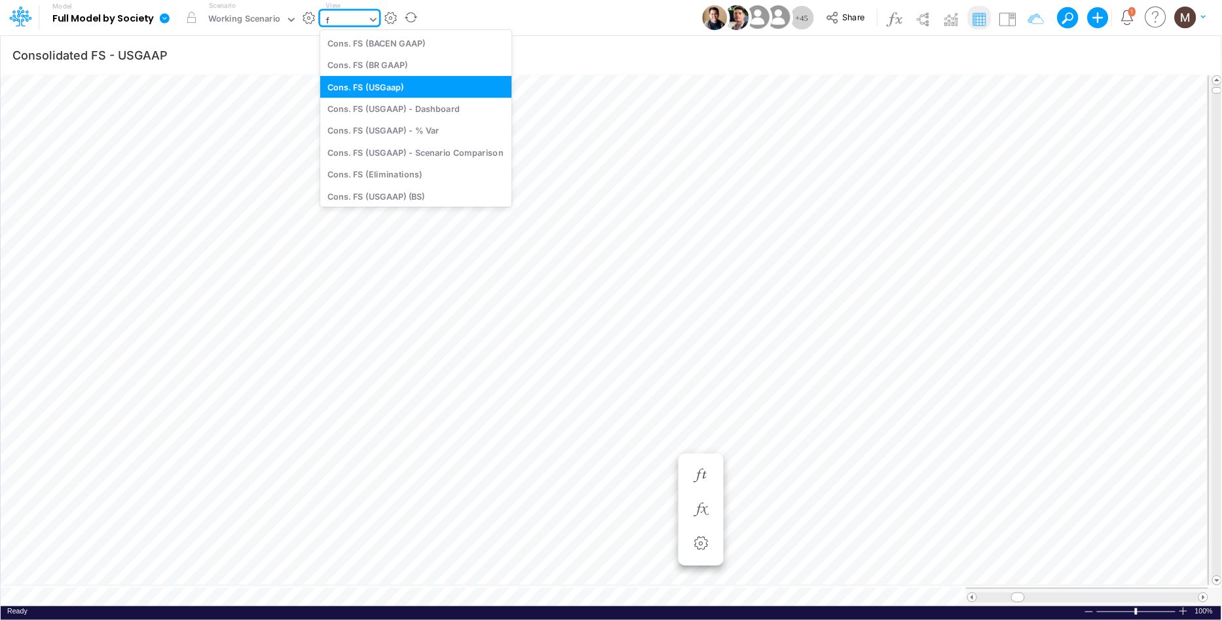
type input "fs"
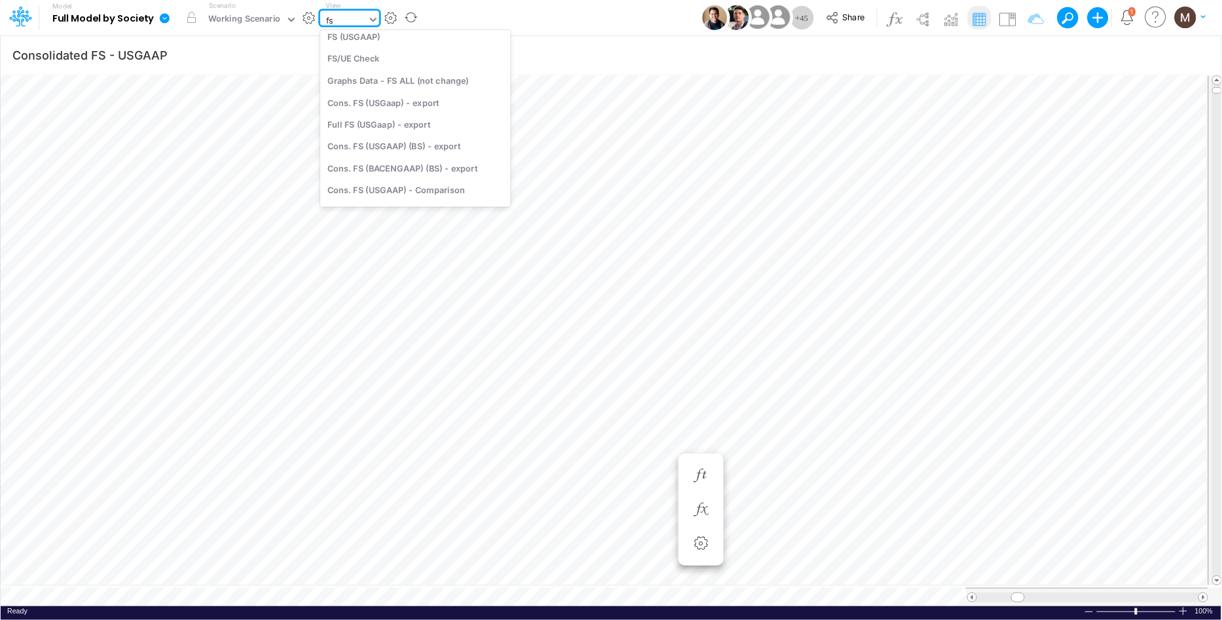
scroll to position [590, 0]
click at [391, 85] on div "Graphs Data - FS ALL (not change)" at bounding box center [415, 82] width 191 height 22
